Goal: Find specific fact: Find contact information

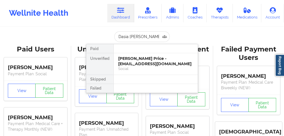
scroll to position [0, 1]
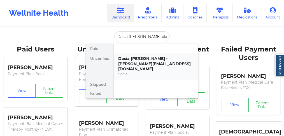
click at [157, 62] on div "Dasia [PERSON_NAME] - [PERSON_NAME][EMAIL_ADDRESS][DOMAIN_NAME]" at bounding box center [155, 64] width 75 height 16
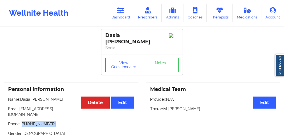
drag, startPoint x: 50, startPoint y: 118, endPoint x: 23, endPoint y: 119, distance: 27.5
click at [23, 121] on p "Phone: [PHONE_NUMBER]" at bounding box center [71, 124] width 126 height 6
copy p "[PHONE_NUMBER]"
click at [121, 13] on icon at bounding box center [120, 10] width 7 height 6
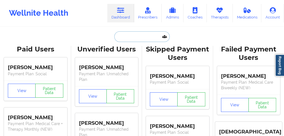
click at [124, 38] on input "text" at bounding box center [141, 36] width 55 height 11
paste input "[PERSON_NAME]"
type input "[PERSON_NAME]"
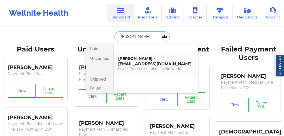
click at [124, 57] on div "[PERSON_NAME] - [EMAIL_ADDRESS][DOMAIN_NAME]" at bounding box center [155, 61] width 75 height 10
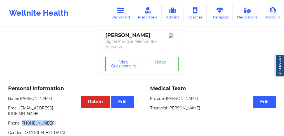
drag, startPoint x: 48, startPoint y: 118, endPoint x: 22, endPoint y: 120, distance: 25.5
click at [22, 120] on p "Phone: [PHONE_NUMBER]" at bounding box center [71, 123] width 126 height 6
copy p "15709267896"
click at [120, 15] on link "Dashboard" at bounding box center [120, 13] width 27 height 18
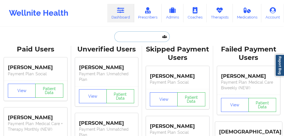
click at [125, 39] on input "text" at bounding box center [141, 36] width 55 height 11
paste input "[PERSON_NAME]"
type input "[PERSON_NAME]"
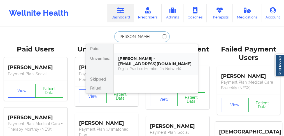
click at [144, 62] on div "[PERSON_NAME] - [EMAIL_ADDRESS][DOMAIN_NAME]" at bounding box center [155, 61] width 75 height 10
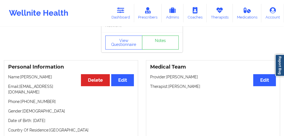
scroll to position [37, 0]
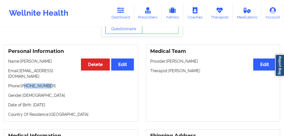
drag, startPoint x: 51, startPoint y: 79, endPoint x: 25, endPoint y: 81, distance: 26.7
click at [25, 83] on p "Phone: [PHONE_NUMBER]" at bounding box center [71, 86] width 126 height 6
drag, startPoint x: 52, startPoint y: 61, endPoint x: 21, endPoint y: 61, distance: 30.5
click at [21, 61] on p "Name: [PERSON_NAME]" at bounding box center [71, 61] width 126 height 6
copy p "[PERSON_NAME]"
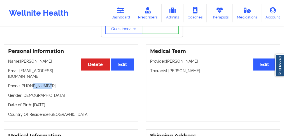
drag, startPoint x: 49, startPoint y: 82, endPoint x: 30, endPoint y: 82, distance: 18.5
click at [31, 83] on p "Phone: [PHONE_NUMBER]" at bounding box center [71, 86] width 126 height 6
click at [30, 83] on p "Phone: [PHONE_NUMBER]" at bounding box center [71, 86] width 126 height 6
drag, startPoint x: 57, startPoint y: 61, endPoint x: 21, endPoint y: 62, distance: 36.1
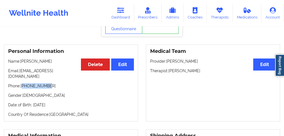
click at [21, 62] on p "Name: [PERSON_NAME]" at bounding box center [71, 61] width 126 height 6
copy p "[PERSON_NAME]"
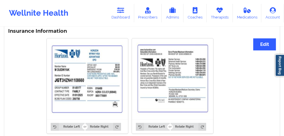
scroll to position [292, 0]
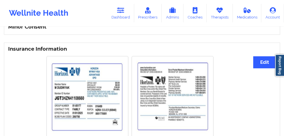
click at [158, 90] on img at bounding box center [172, 96] width 73 height 73
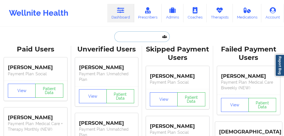
click at [130, 36] on input "text" at bounding box center [141, 36] width 55 height 11
click at [133, 36] on input "text" at bounding box center [141, 36] width 55 height 11
paste input "[PERSON_NAME]"
type input "[PERSON_NAME]"
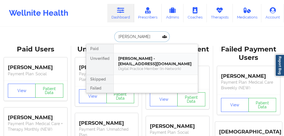
click at [123, 60] on div "[PERSON_NAME] - [EMAIL_ADDRESS][DOMAIN_NAME]" at bounding box center [155, 61] width 75 height 10
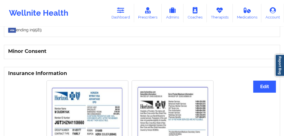
scroll to position [256, 0]
